Goal: Obtain resource: Download file/media

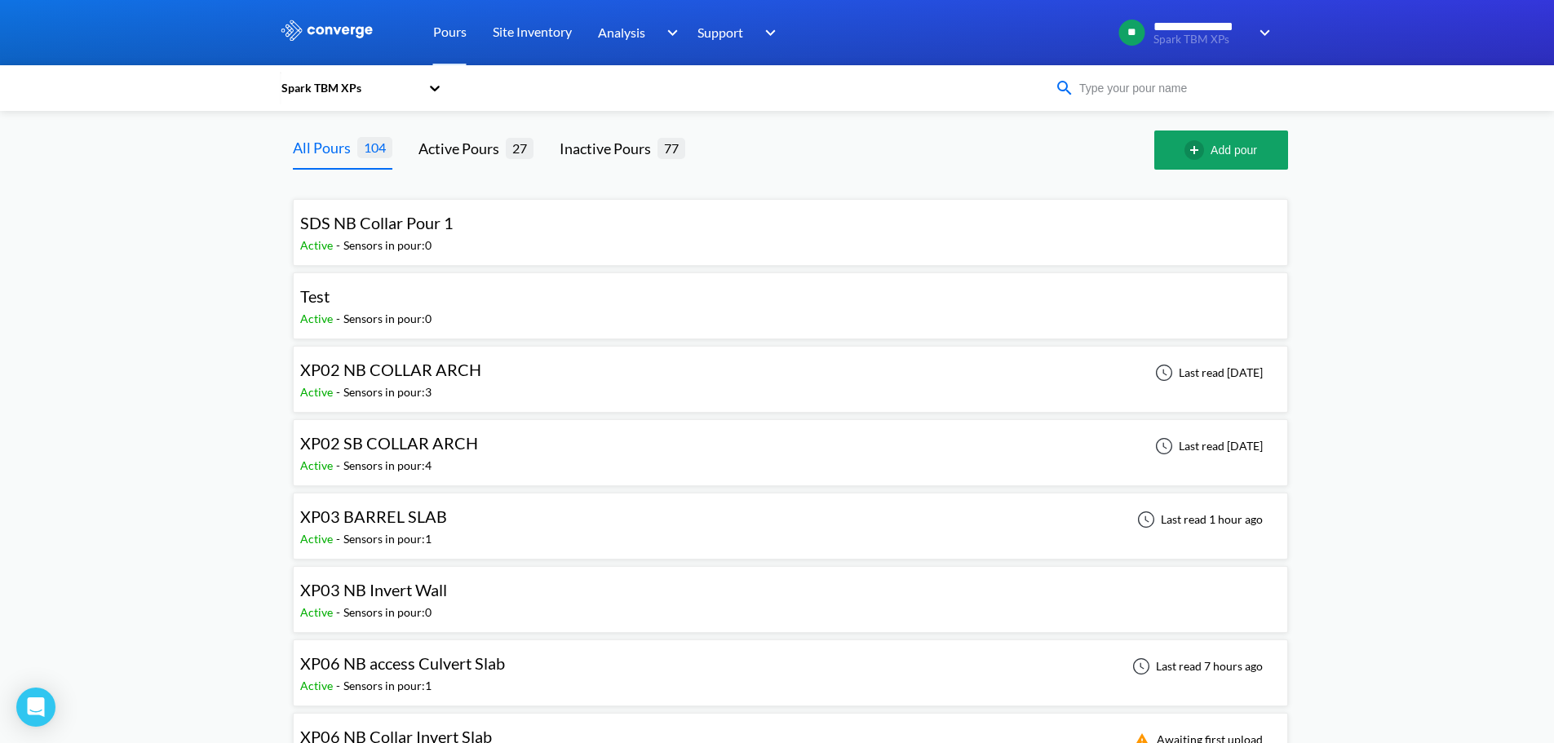
click at [1160, 91] on input at bounding box center [1173, 88] width 197 height 18
click at [1164, 91] on input at bounding box center [1173, 88] width 197 height 18
paste input "Invert Collar Slab"
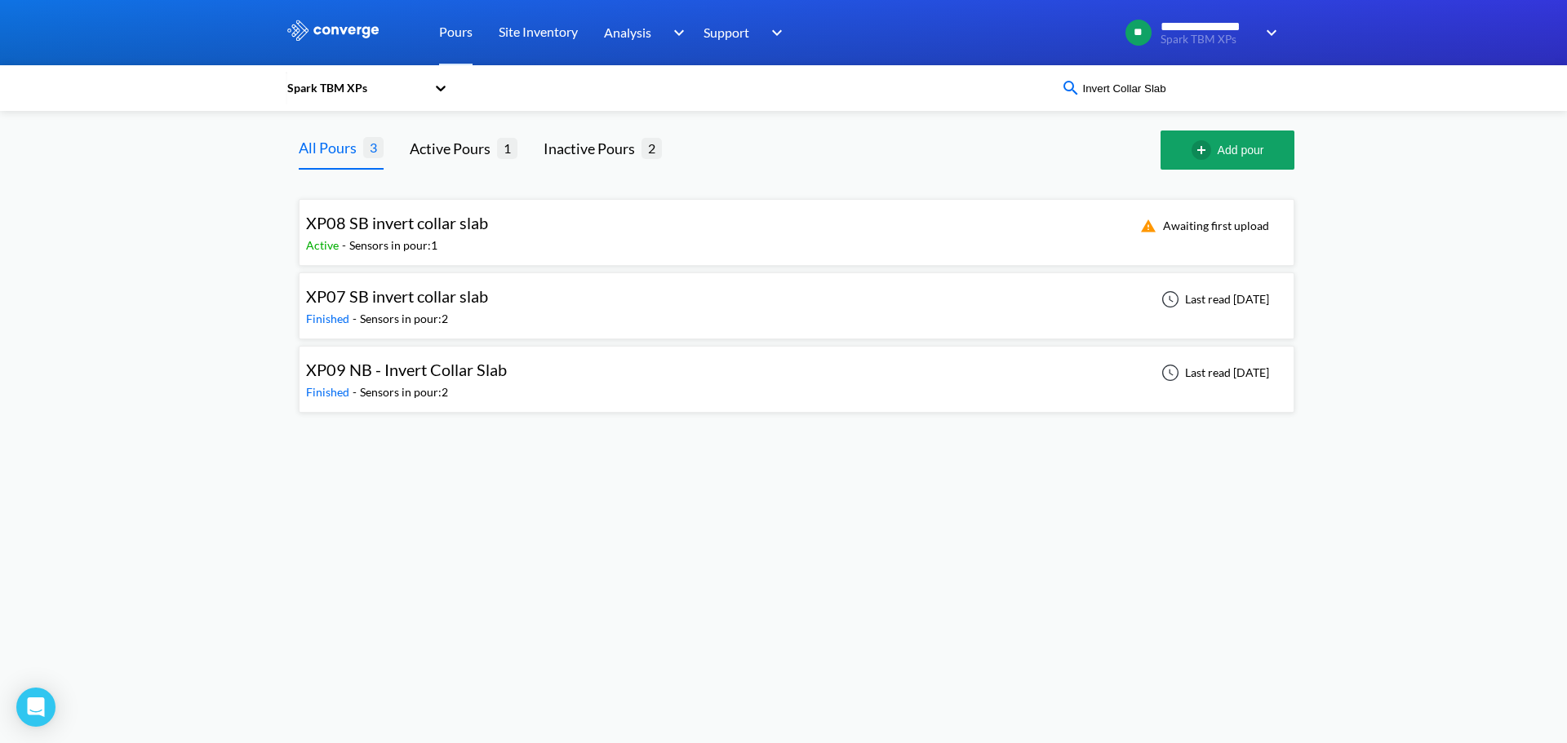
click at [1112, 91] on input "Invert Collar Slab" at bounding box center [1178, 88] width 197 height 18
click at [1149, 88] on input "Invert Collar Slab" at bounding box center [1178, 88] width 197 height 18
drag, startPoint x: 1182, startPoint y: 88, endPoint x: 911, endPoint y: 64, distance: 271.9
click at [911, 64] on div "**********" at bounding box center [783, 213] width 1567 height 426
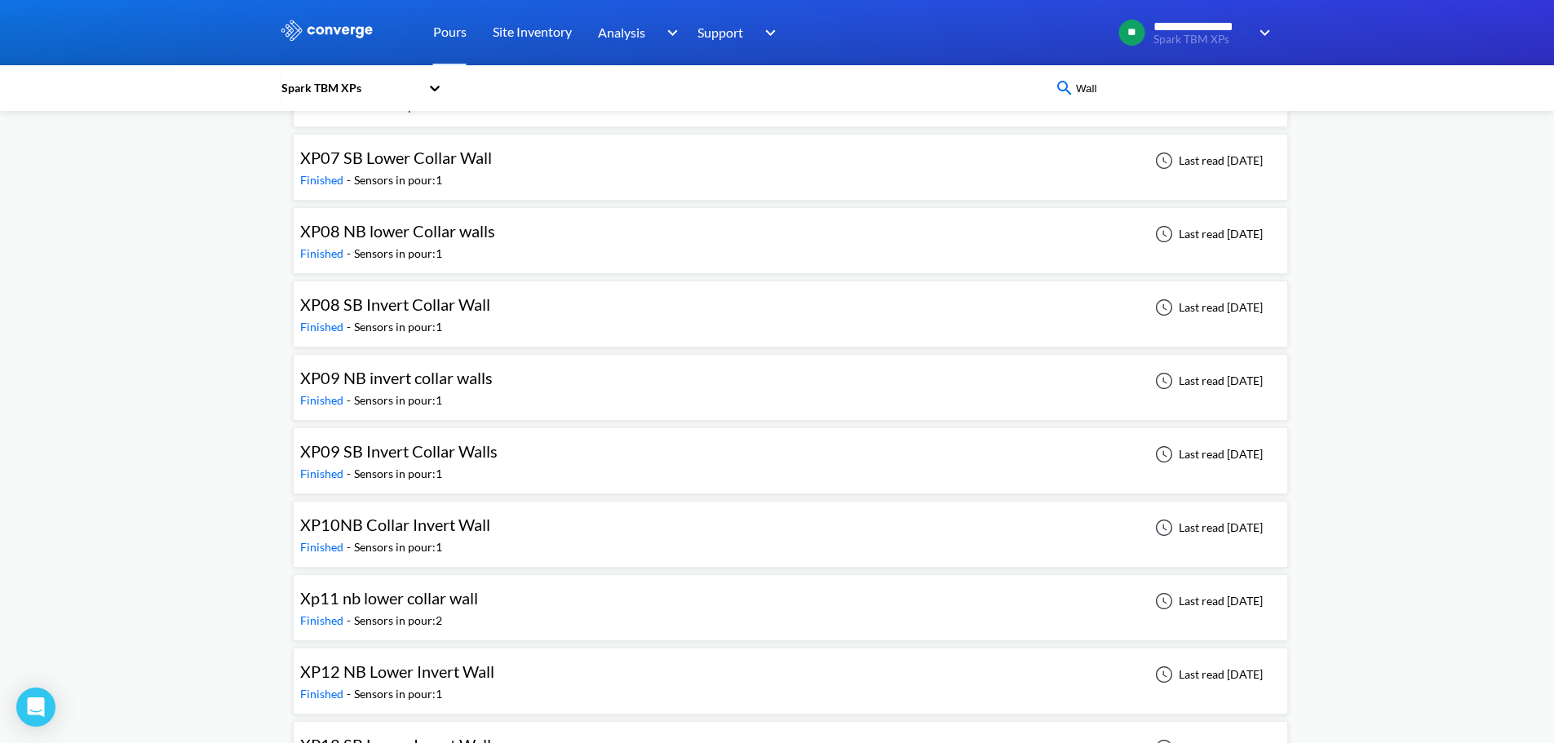
scroll to position [1519, 0]
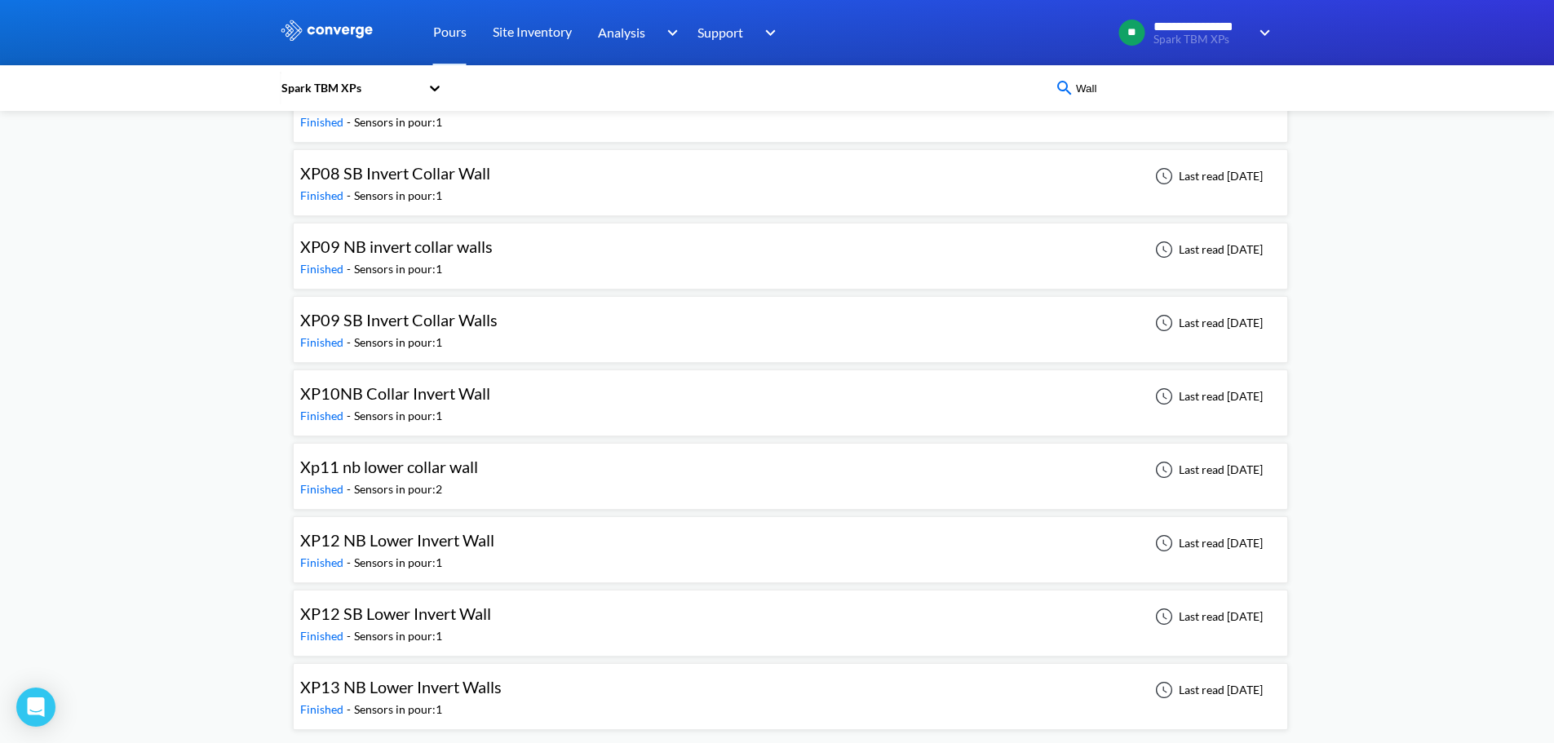
type input "Wall"
click at [1216, 469] on div "Last read [DATE]" at bounding box center [1207, 470] width 122 height 20
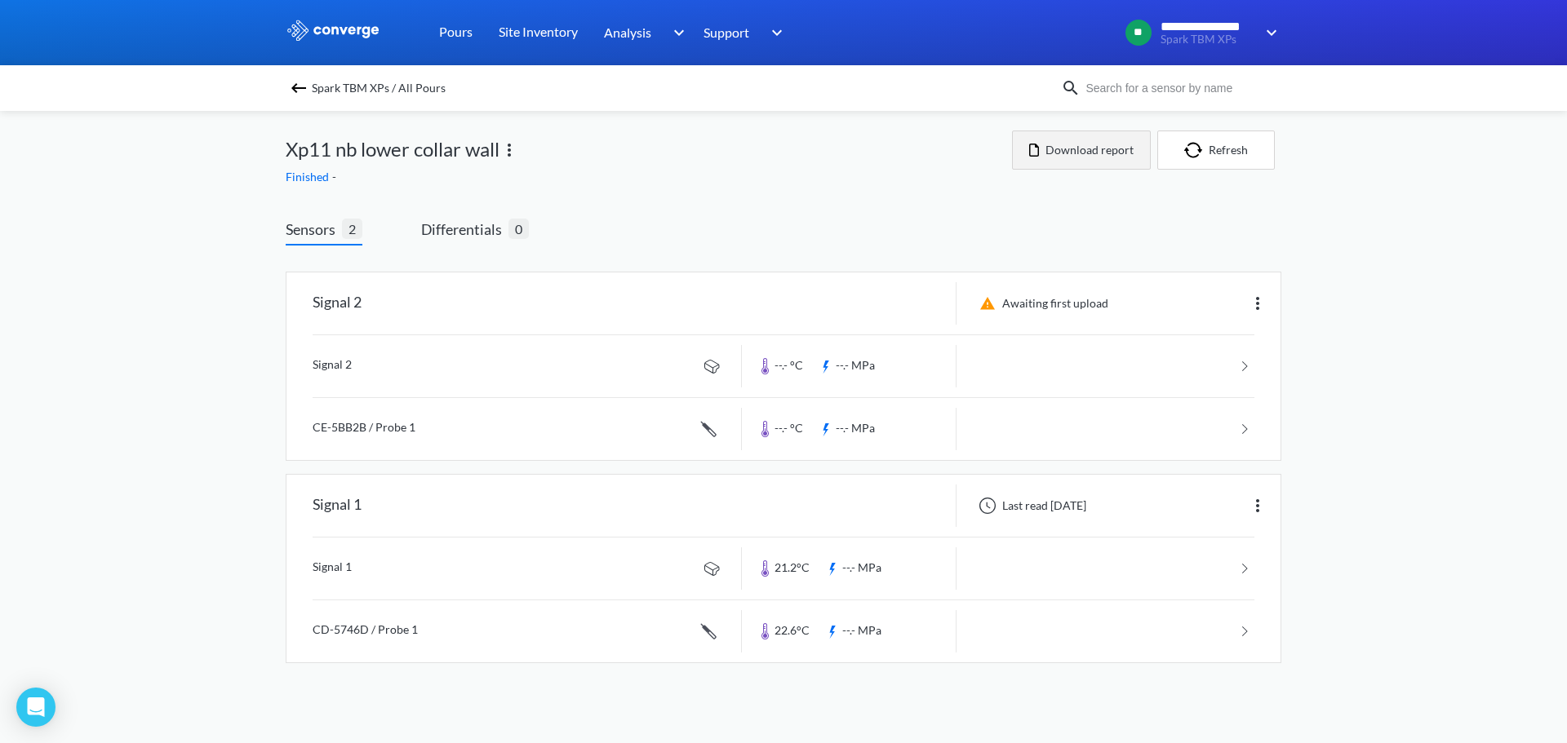
click at [1062, 154] on button "Download report" at bounding box center [1081, 150] width 139 height 39
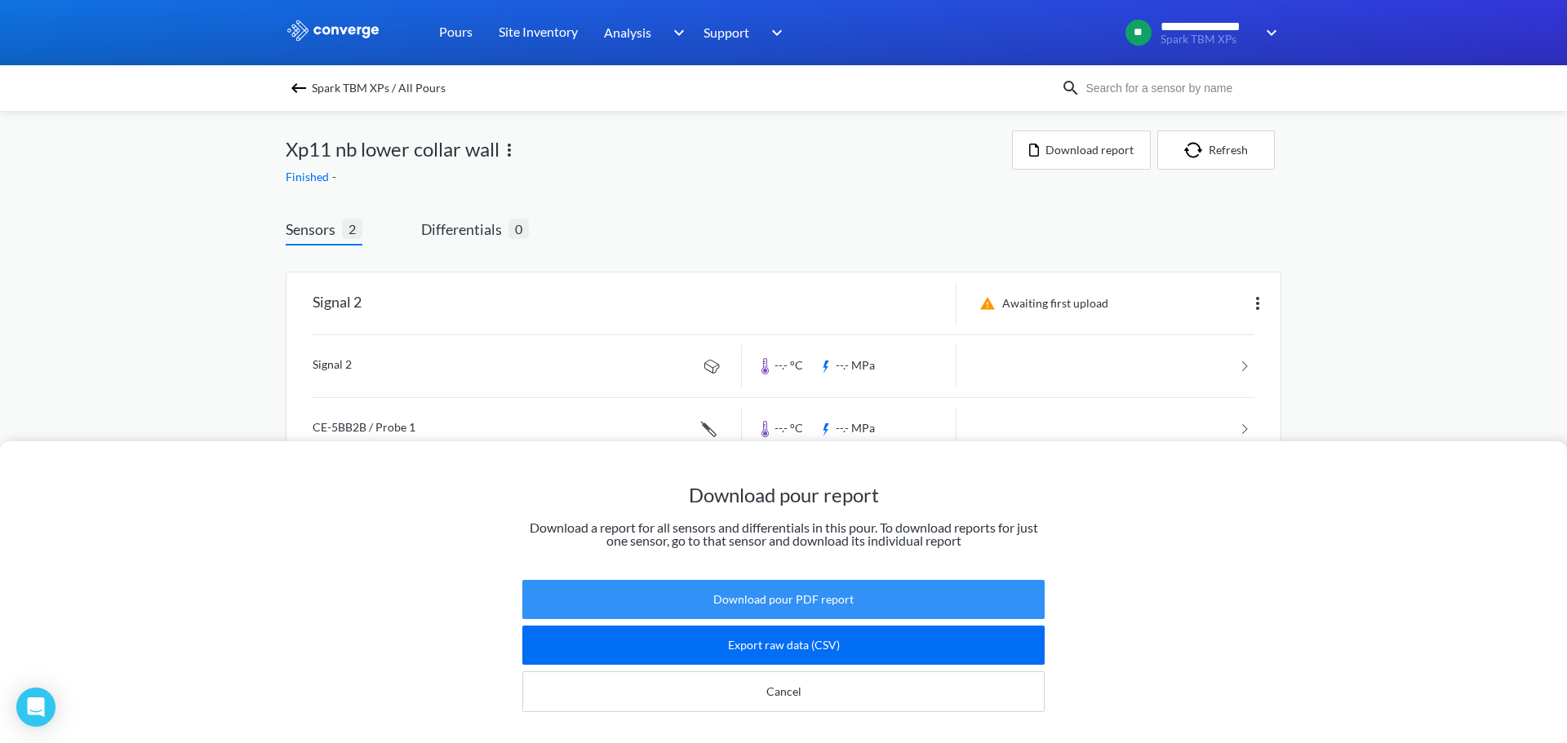
click at [834, 580] on button "Download pour PDF report" at bounding box center [783, 599] width 522 height 39
